Goal: Communication & Community: Connect with others

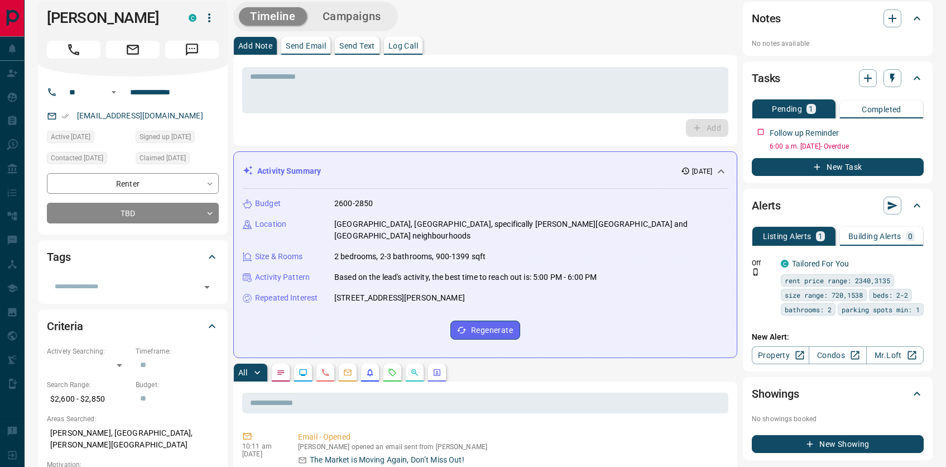
scroll to position [71, 0]
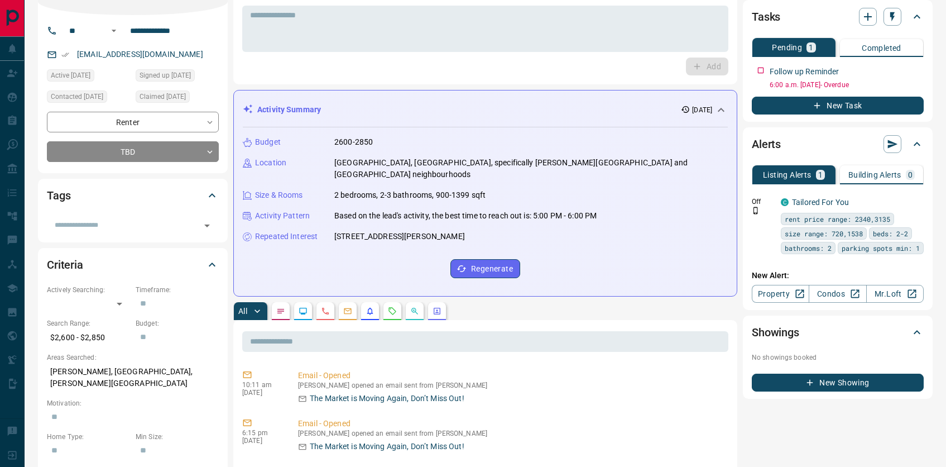
click at [307, 396] on div "The Market is Moving Again, Don’t Miss Out!" at bounding box center [511, 398] width 426 height 12
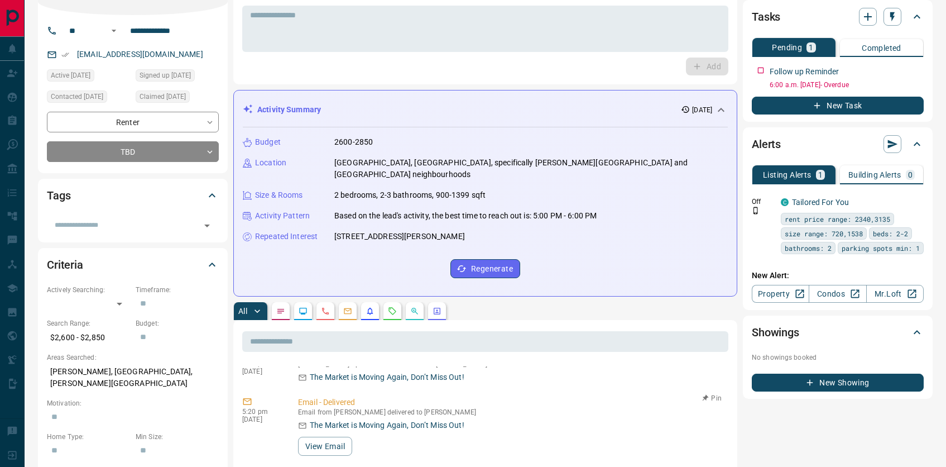
scroll to position [88, 0]
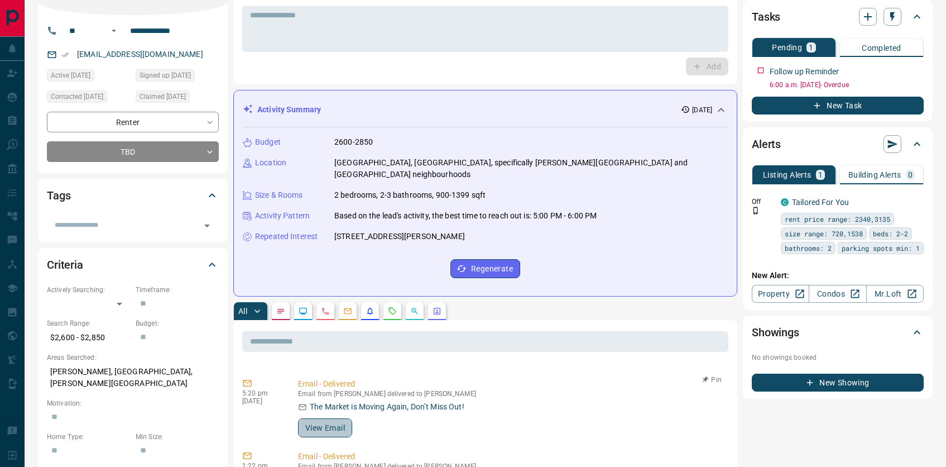
click at [345, 430] on button "View Email" at bounding box center [325, 427] width 54 height 19
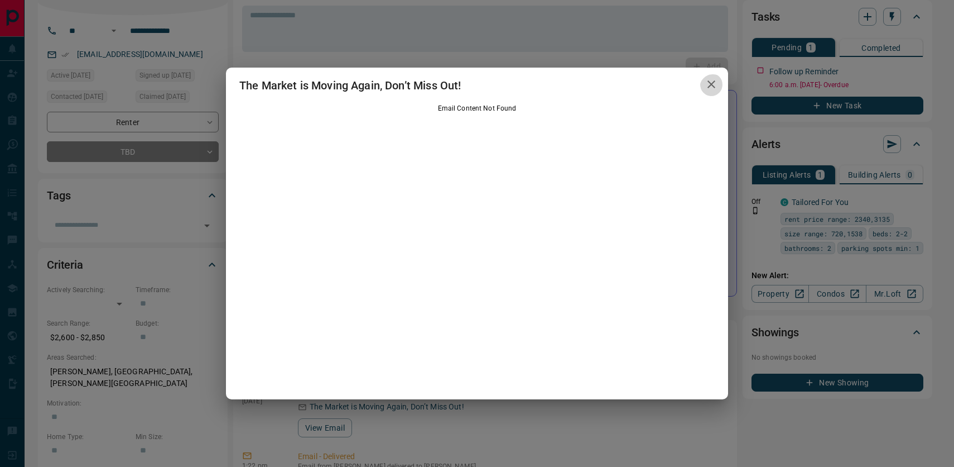
click at [708, 83] on icon "button" at bounding box center [712, 84] width 8 height 8
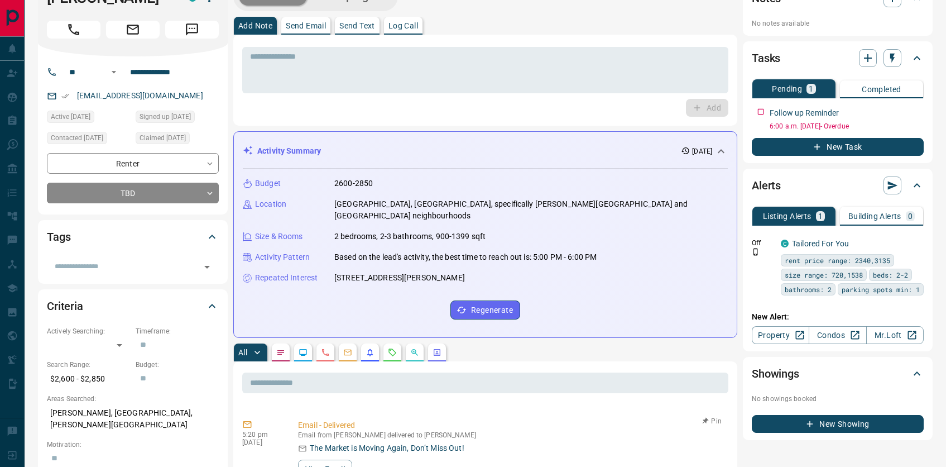
scroll to position [0, 0]
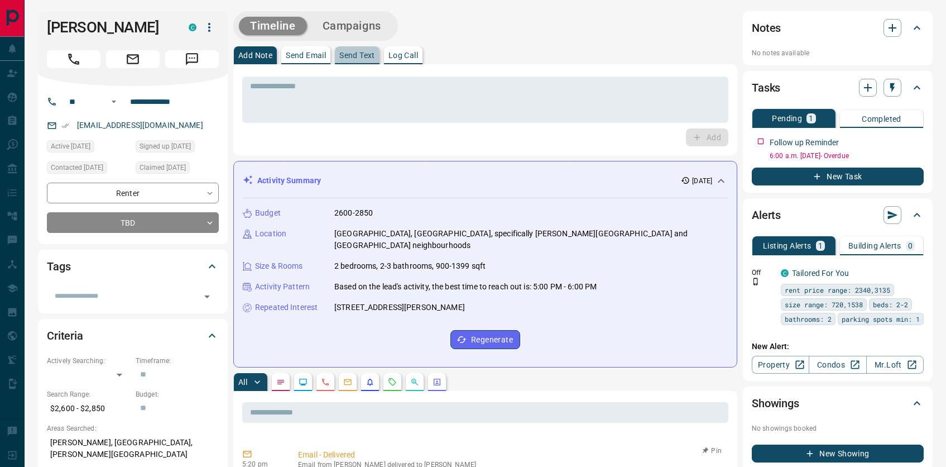
click at [362, 51] on p "Send Text" at bounding box center [357, 55] width 36 height 8
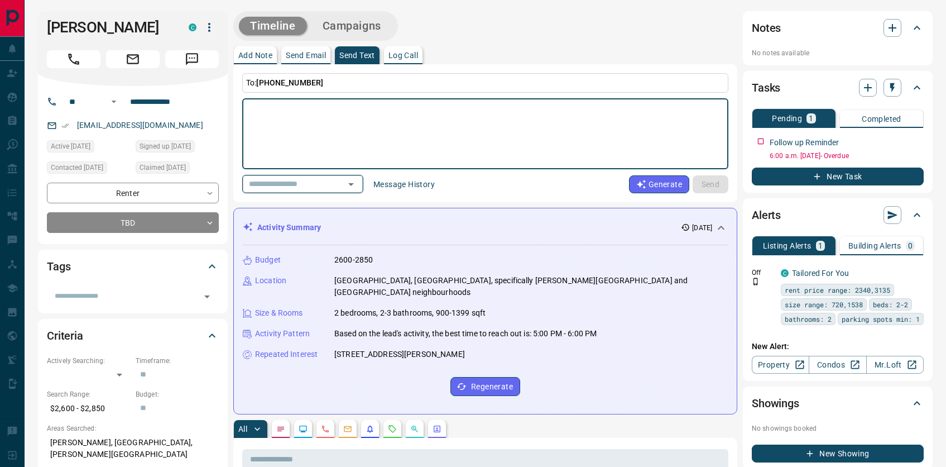
click at [326, 185] on input "text" at bounding box center [286, 184] width 85 height 14
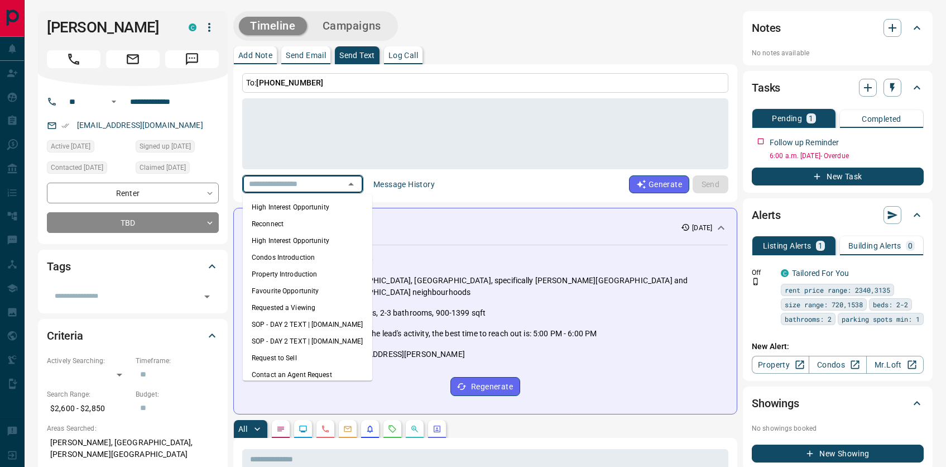
click at [308, 232] on li "Reconnect" at bounding box center [307, 223] width 129 height 17
type textarea "**********"
type input "*********"
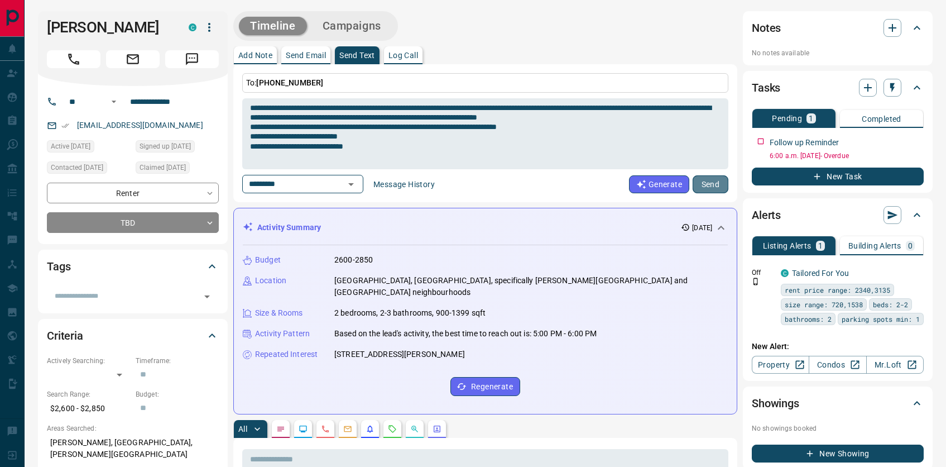
click at [718, 184] on button "Send" at bounding box center [711, 184] width 36 height 18
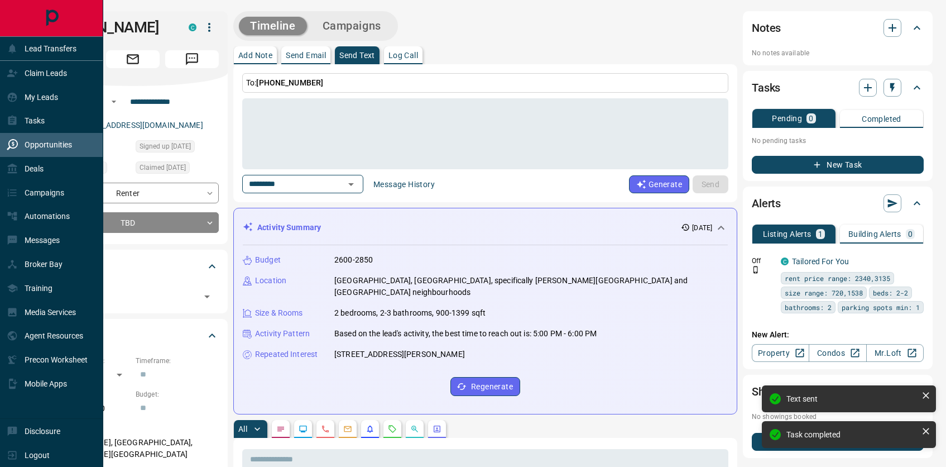
scroll to position [229, 0]
